Goal: Information Seeking & Learning: Find specific fact

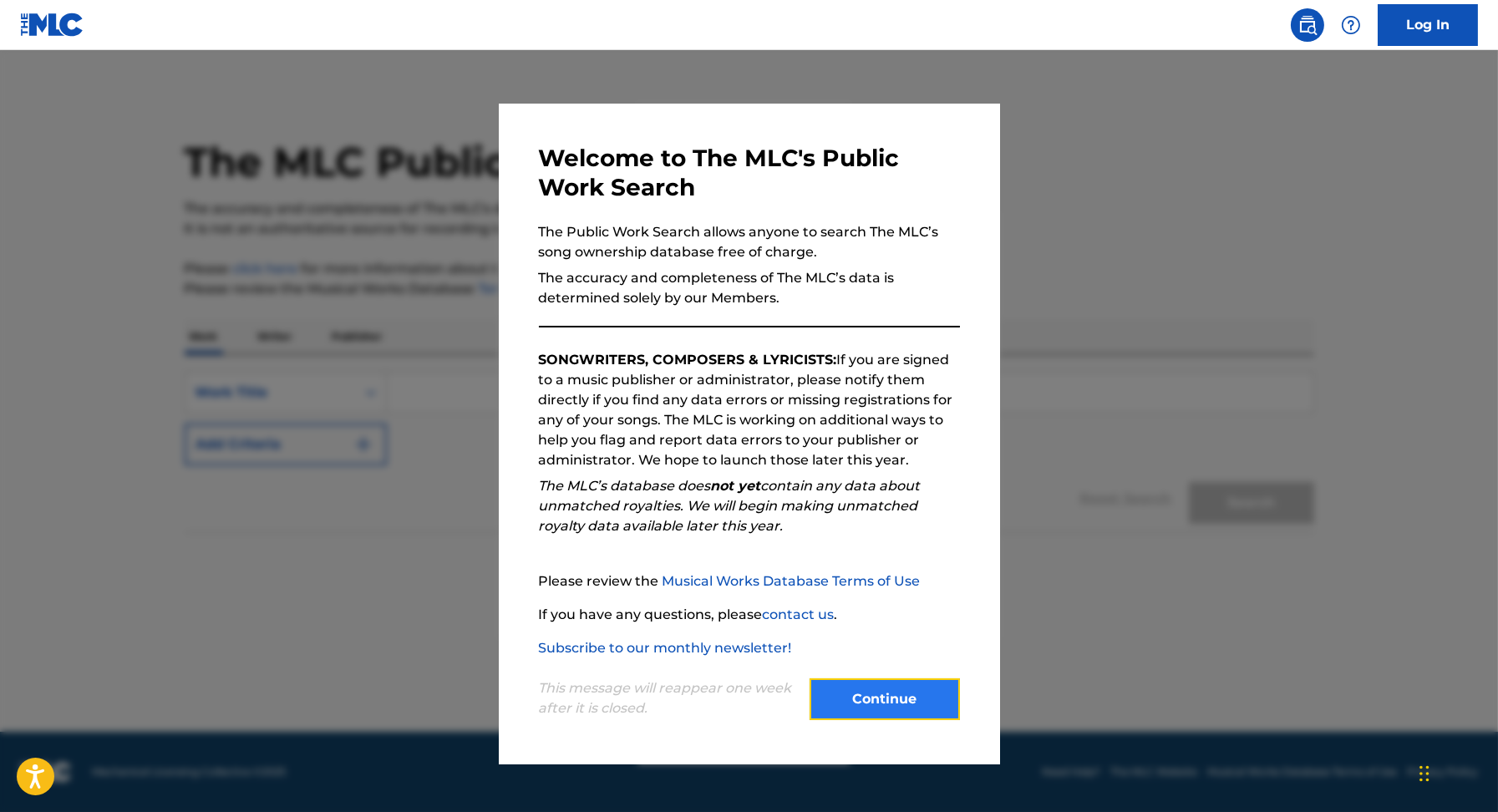
click at [893, 714] on button "Continue" at bounding box center [884, 698] width 150 height 42
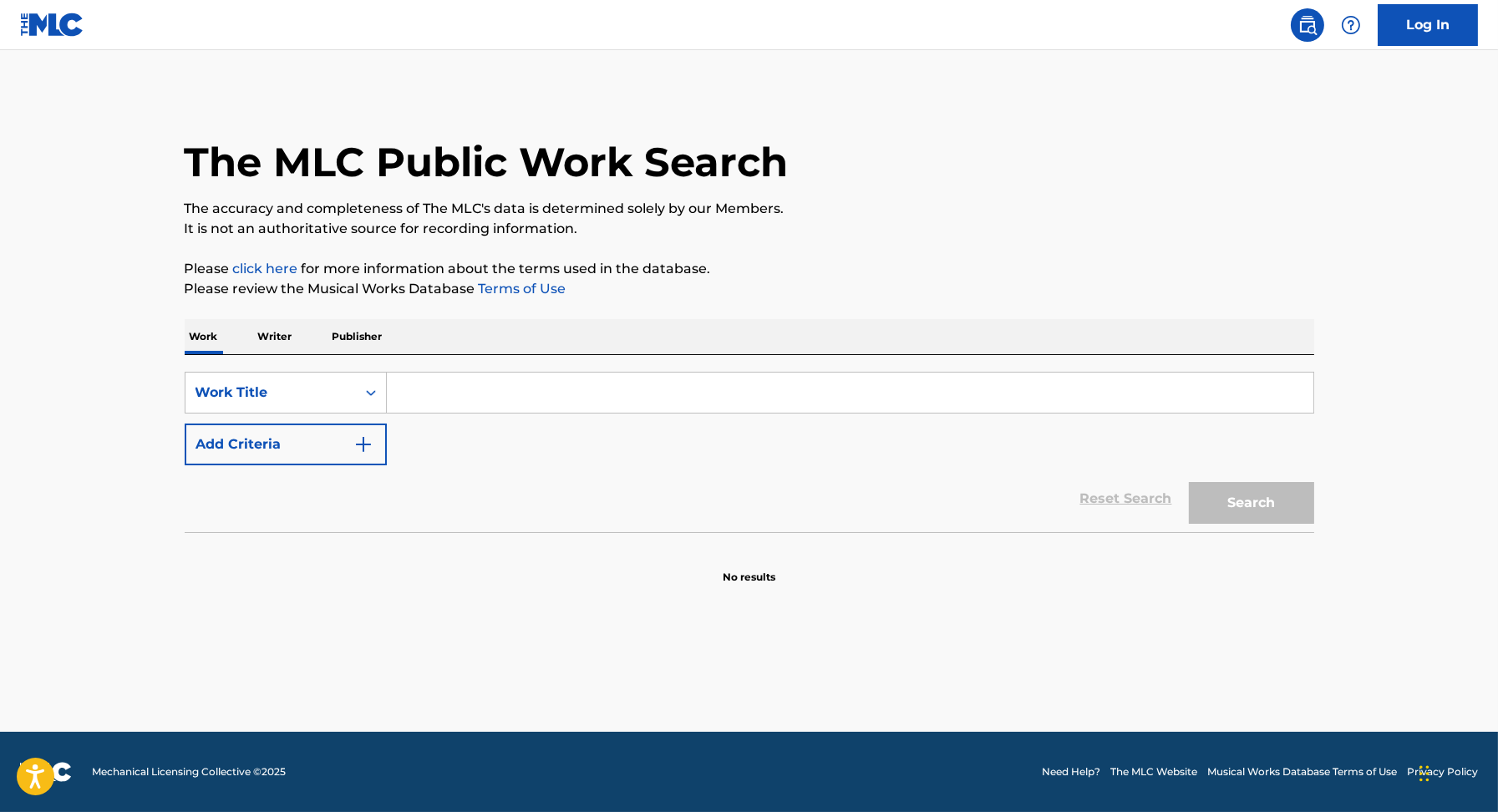
click at [458, 386] on input "Search Form" at bounding box center [849, 392] width 926 height 40
type input "[PERSON_NAME]"
click at [1188, 482] on button "Search" at bounding box center [1251, 502] width 125 height 42
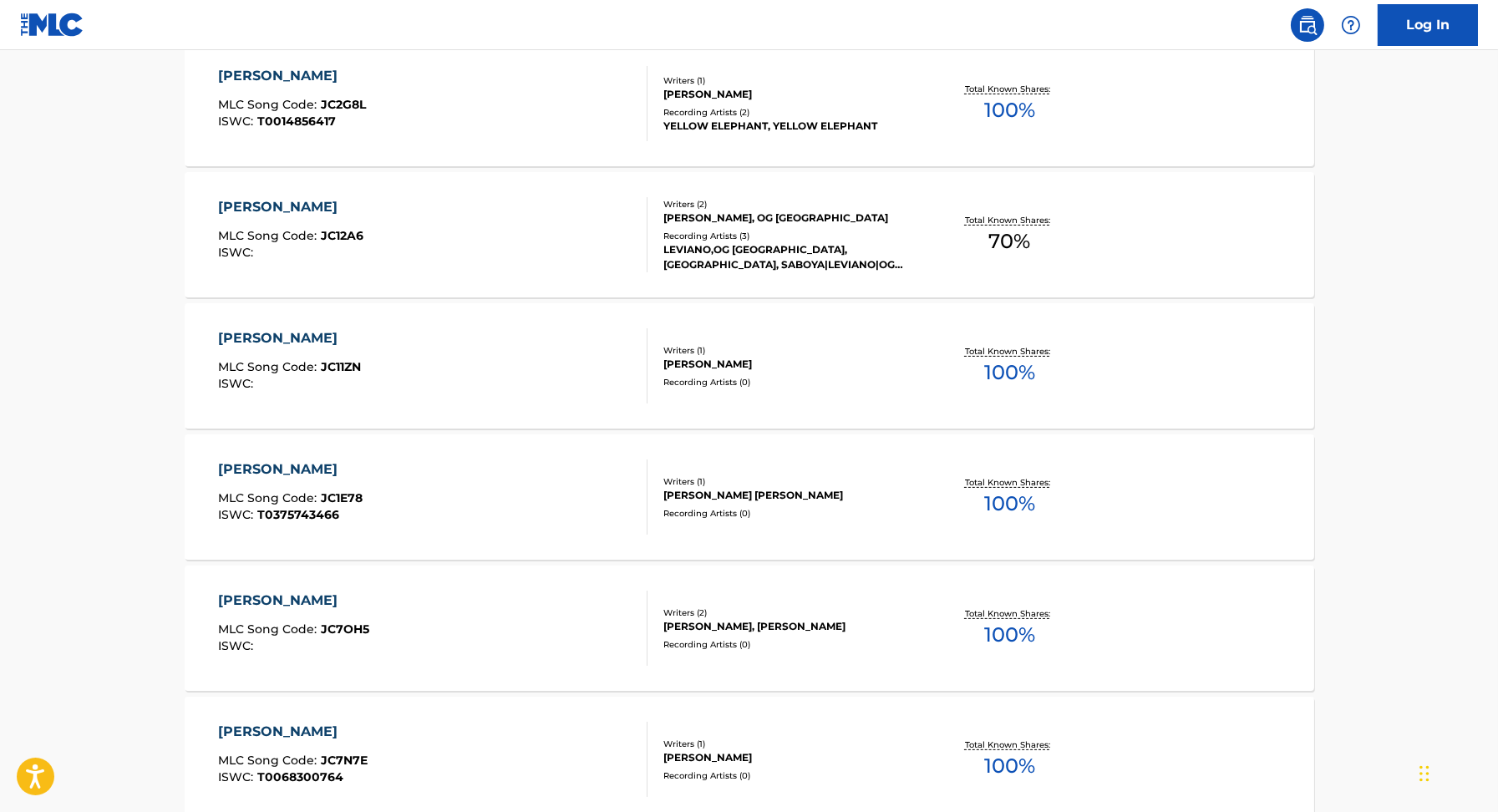
scroll to position [1231, 0]
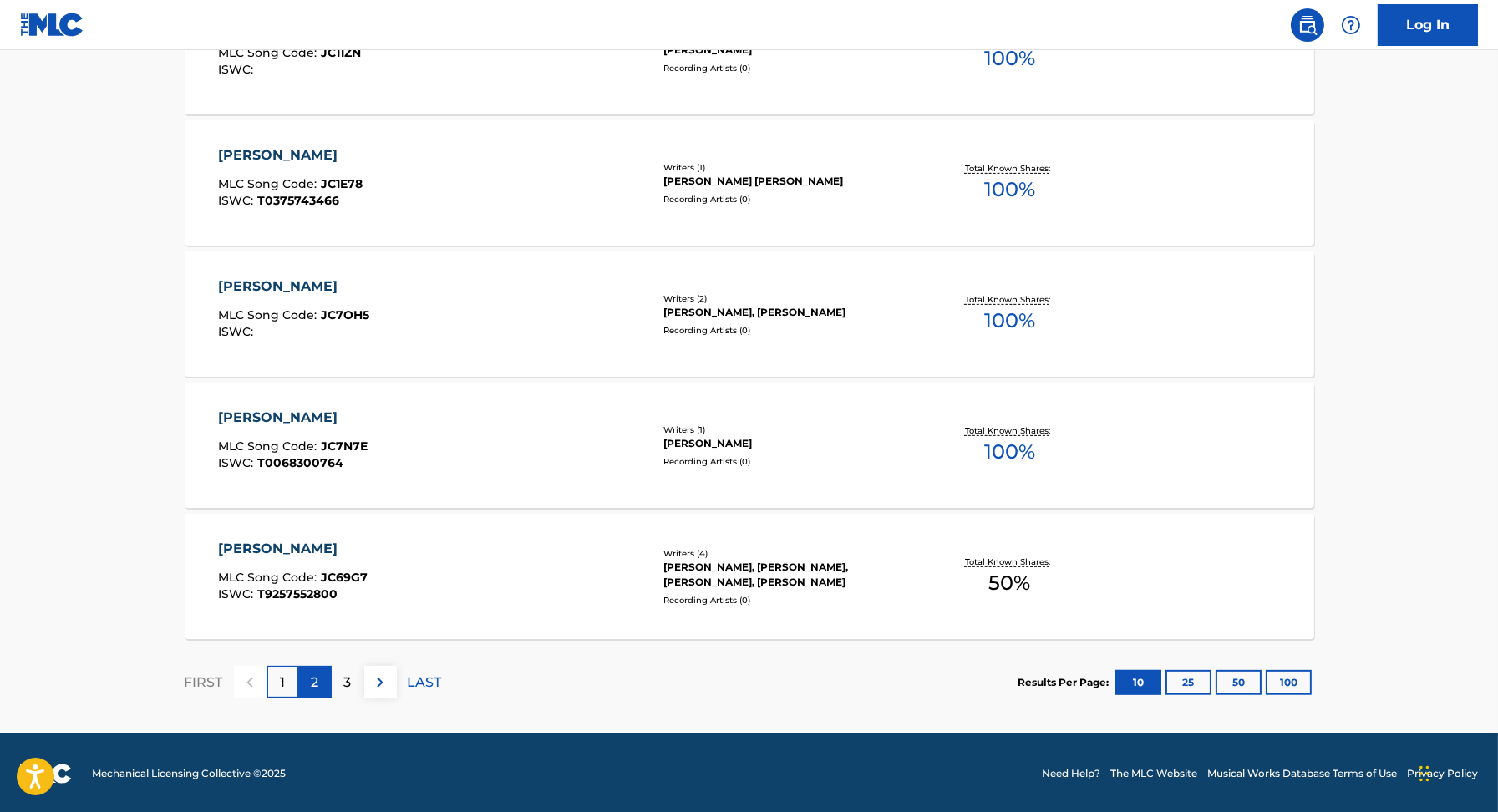
click at [323, 694] on div "2" at bounding box center [314, 681] width 32 height 32
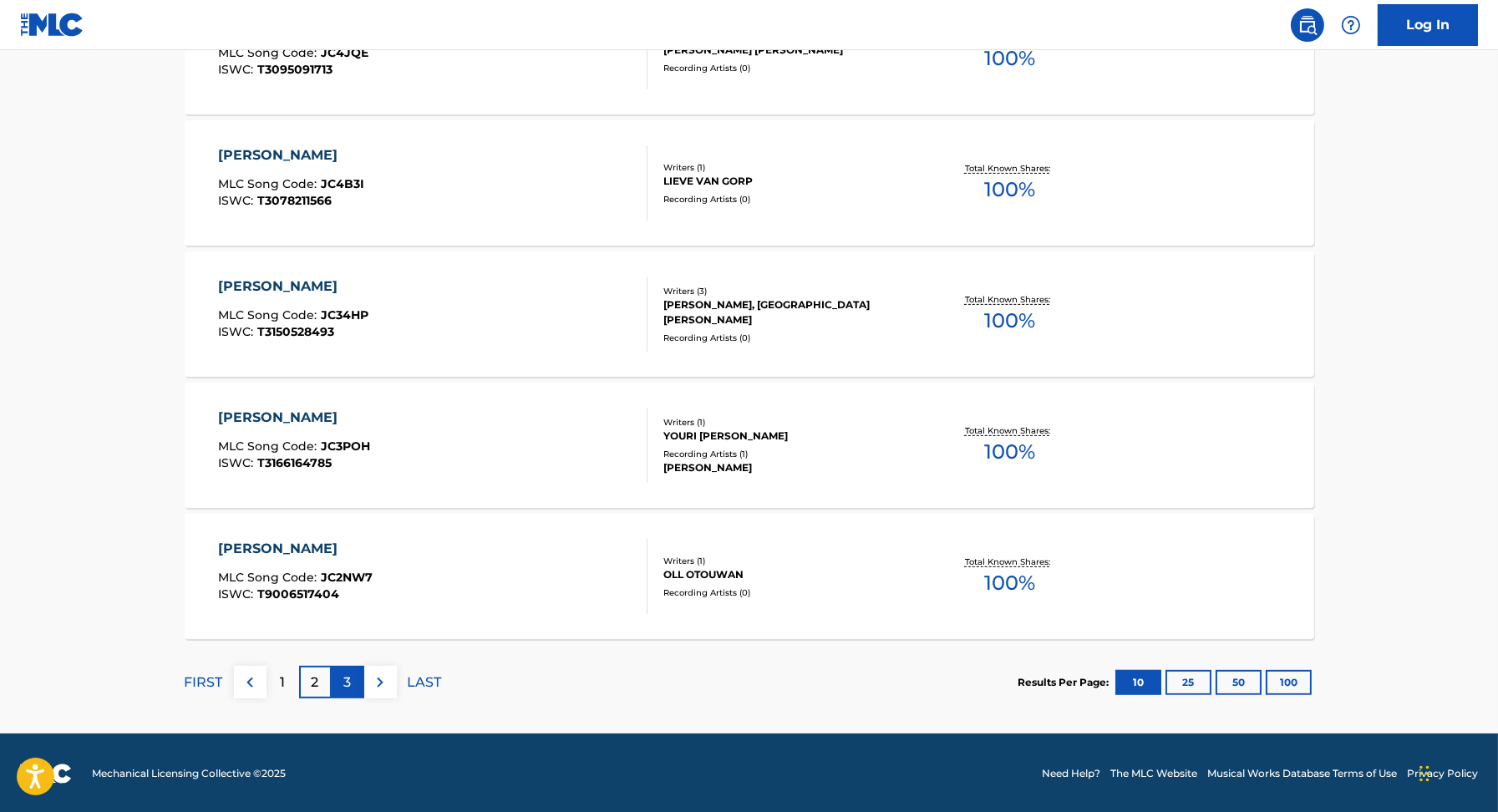
click at [349, 683] on p "3" at bounding box center [348, 682] width 8 height 20
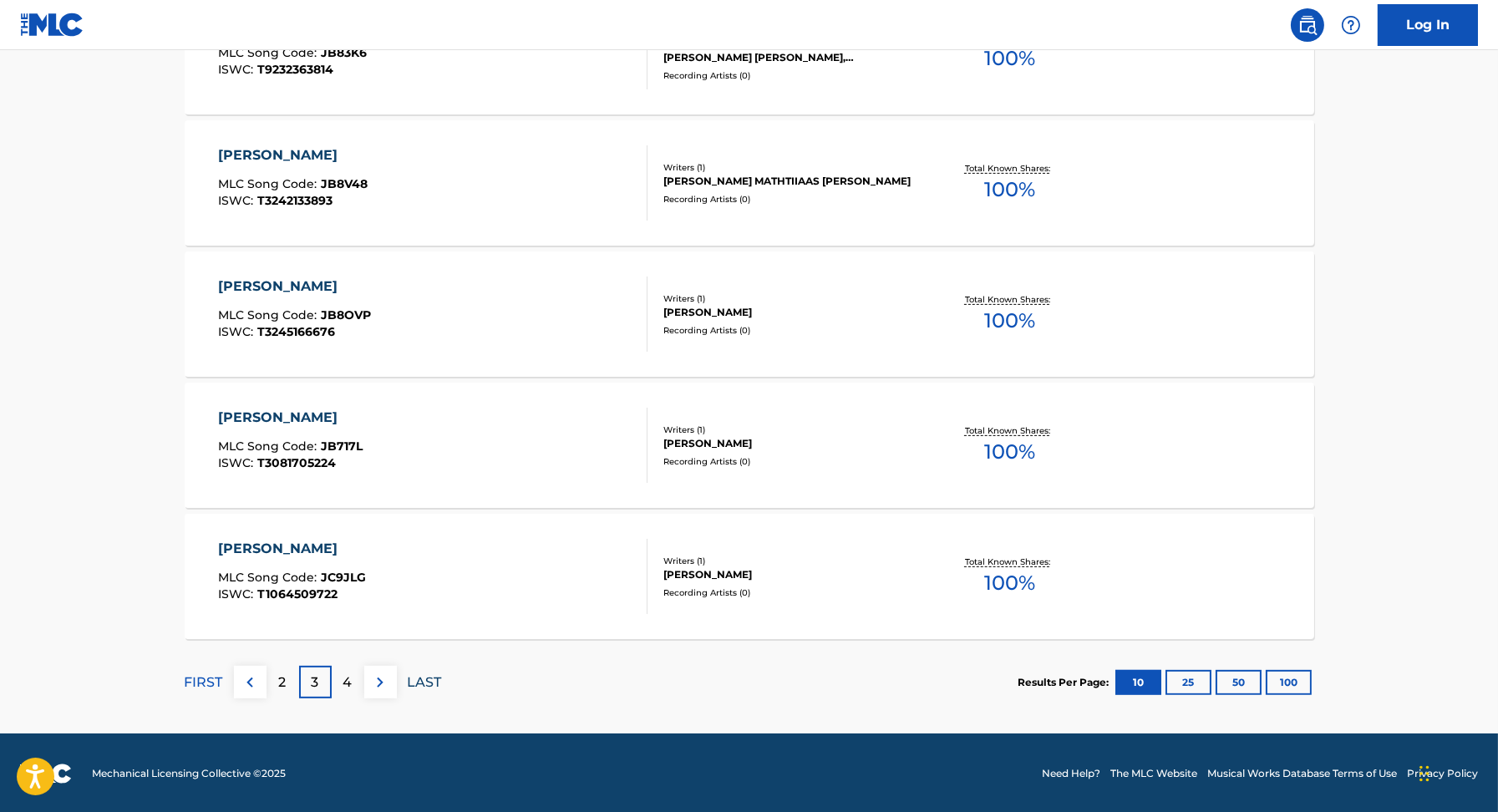
click at [415, 681] on p "LAST" at bounding box center [424, 682] width 34 height 20
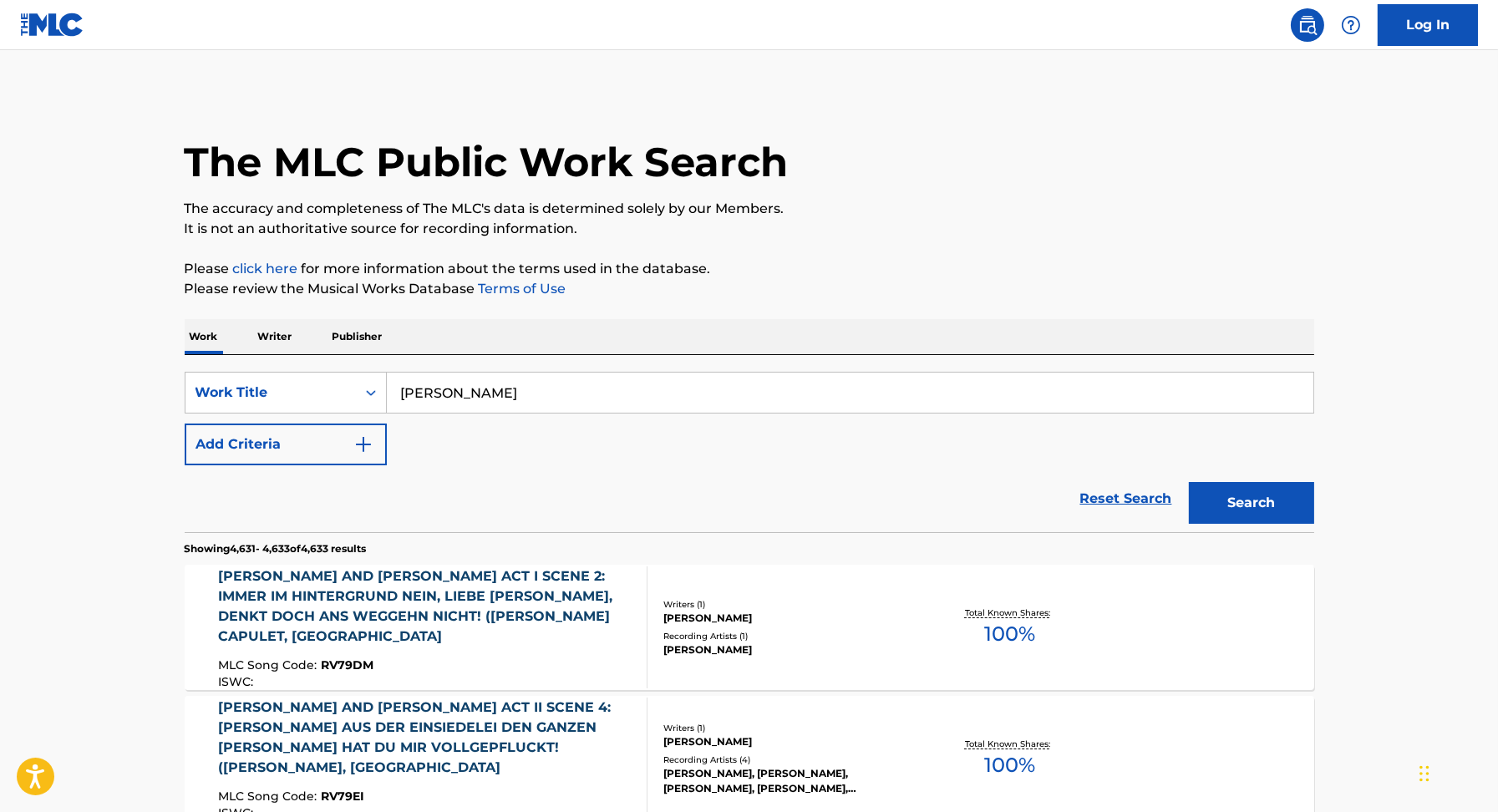
scroll to position [313, 0]
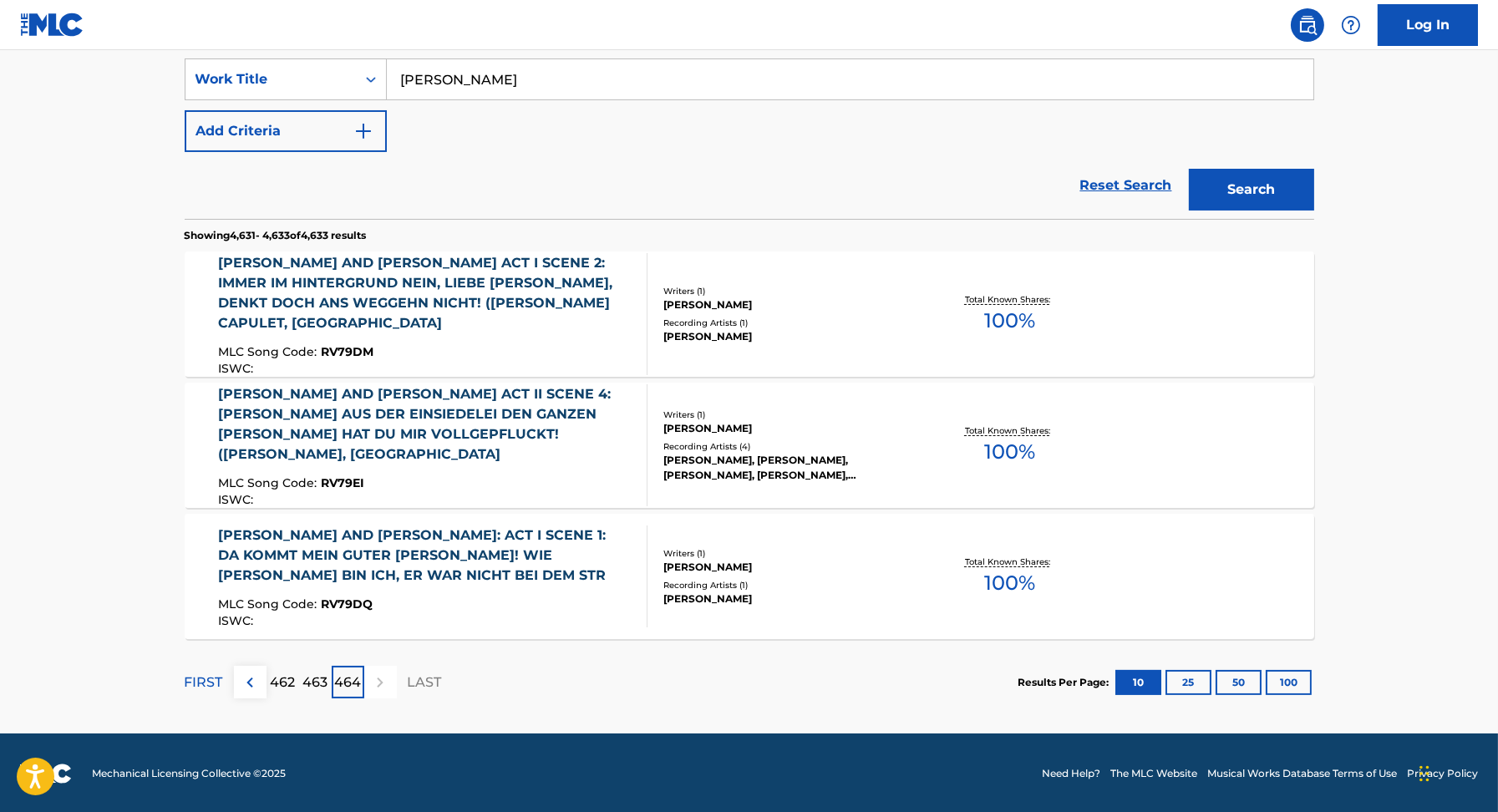
click at [722, 427] on div "[PERSON_NAME]" at bounding box center [789, 428] width 252 height 15
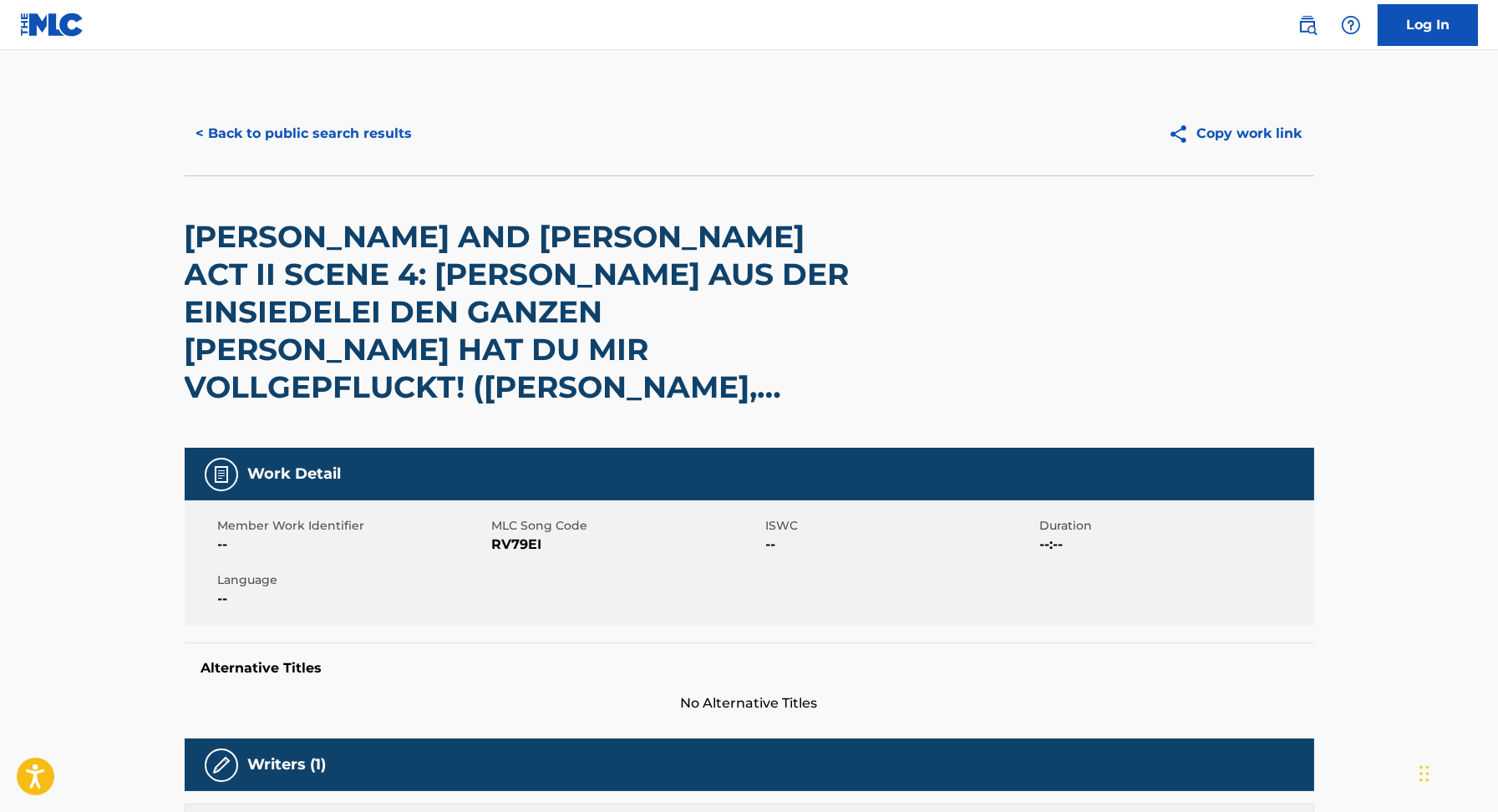
click at [23, 24] on img at bounding box center [52, 24] width 65 height 24
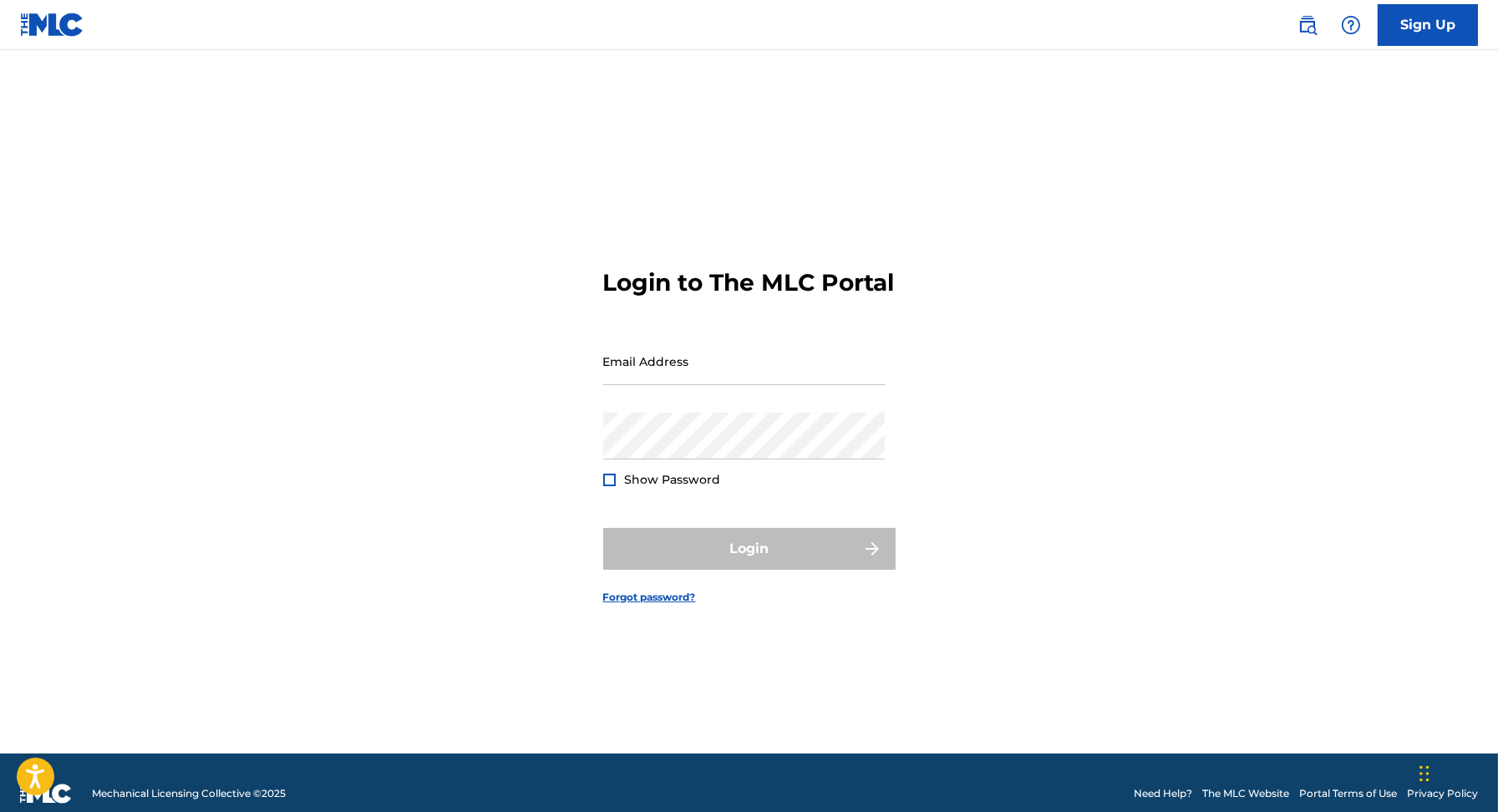
click at [55, 26] on img at bounding box center [52, 24] width 65 height 24
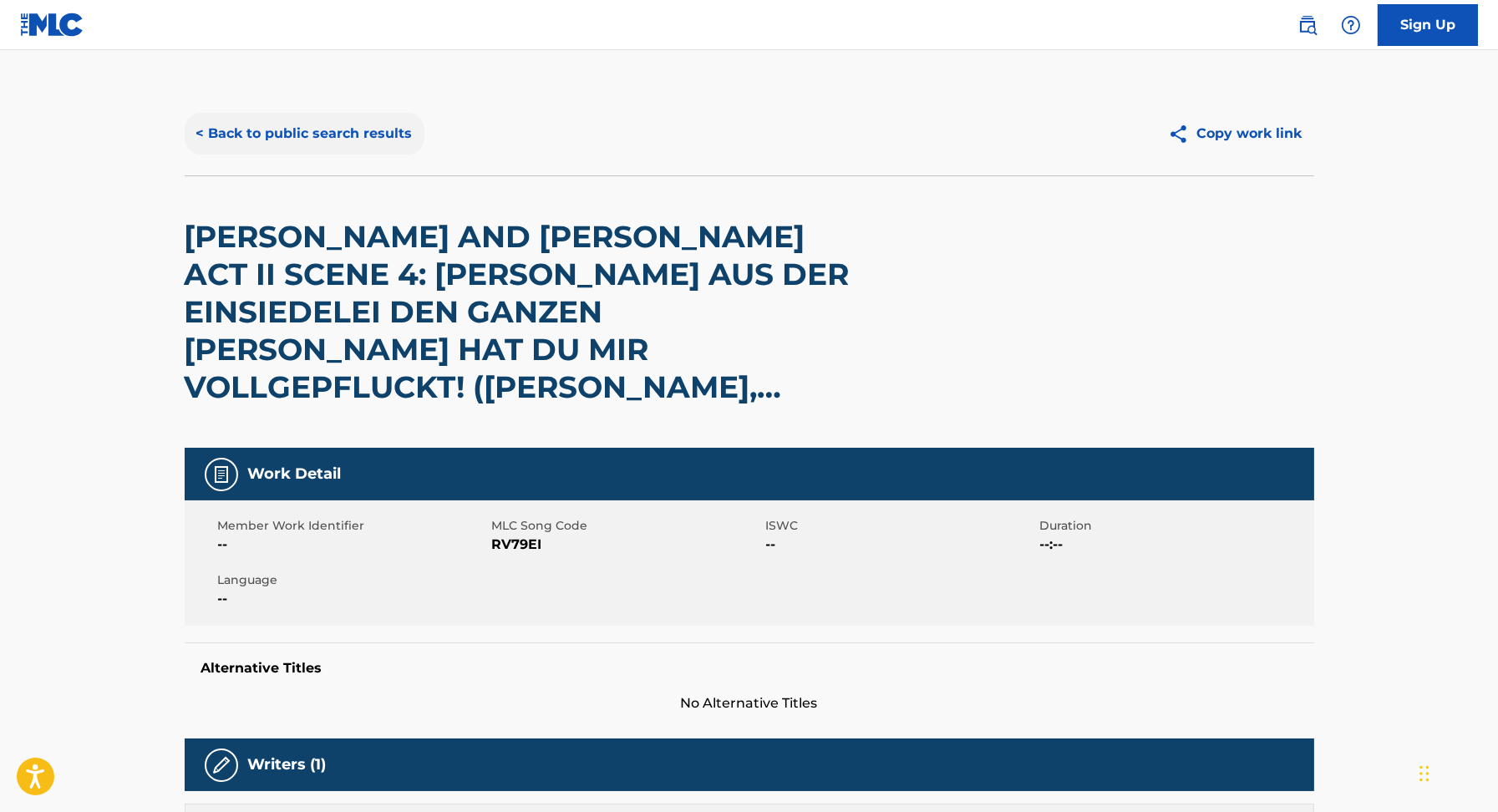
click at [263, 132] on button "< Back to public search results" at bounding box center [304, 133] width 240 height 42
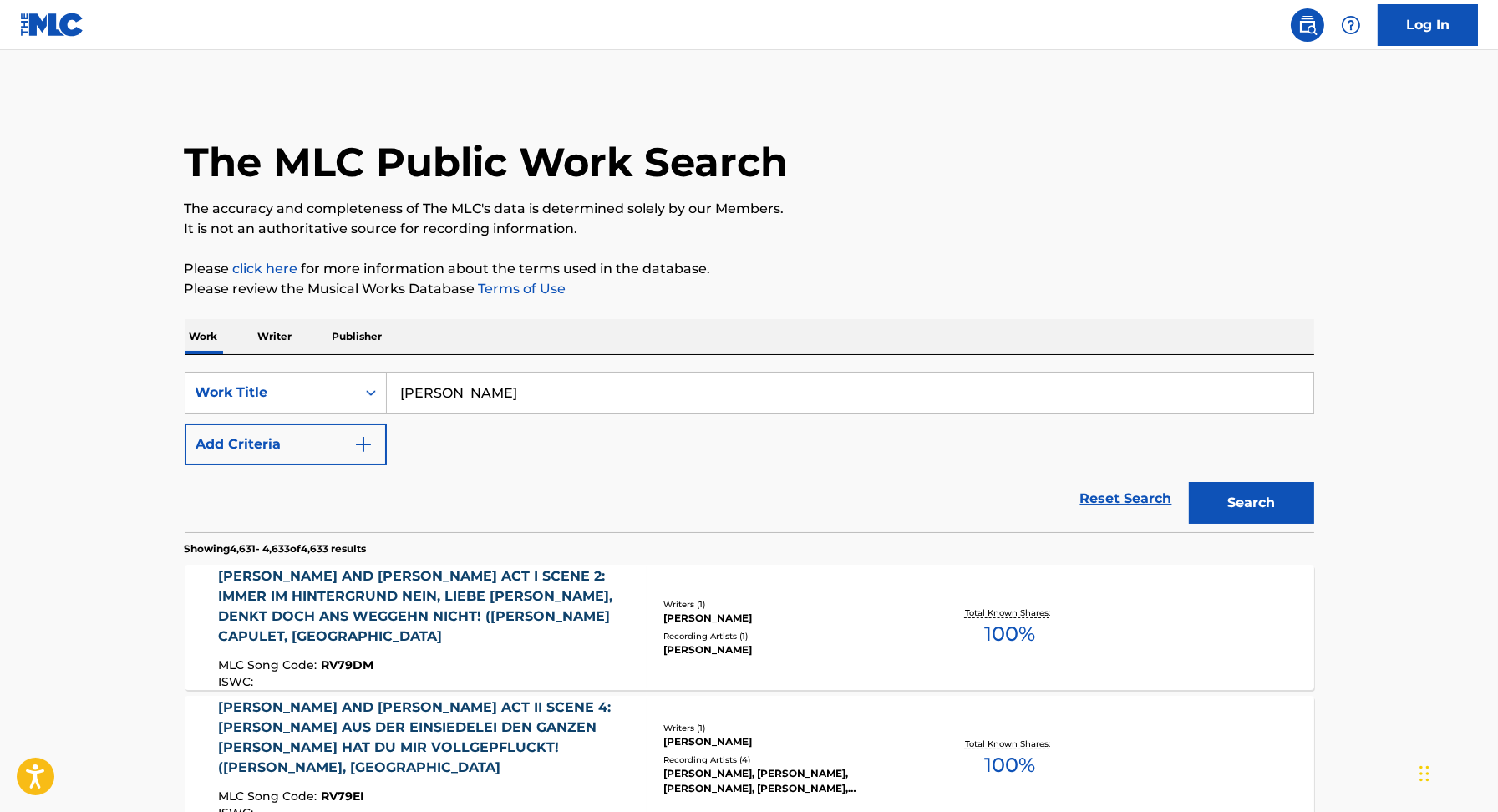
click at [376, 177] on h1 "The MLC Public Work Search" at bounding box center [486, 162] width 604 height 50
click at [253, 270] on link "click here" at bounding box center [266, 268] width 65 height 16
